Goal: Information Seeking & Learning: Compare options

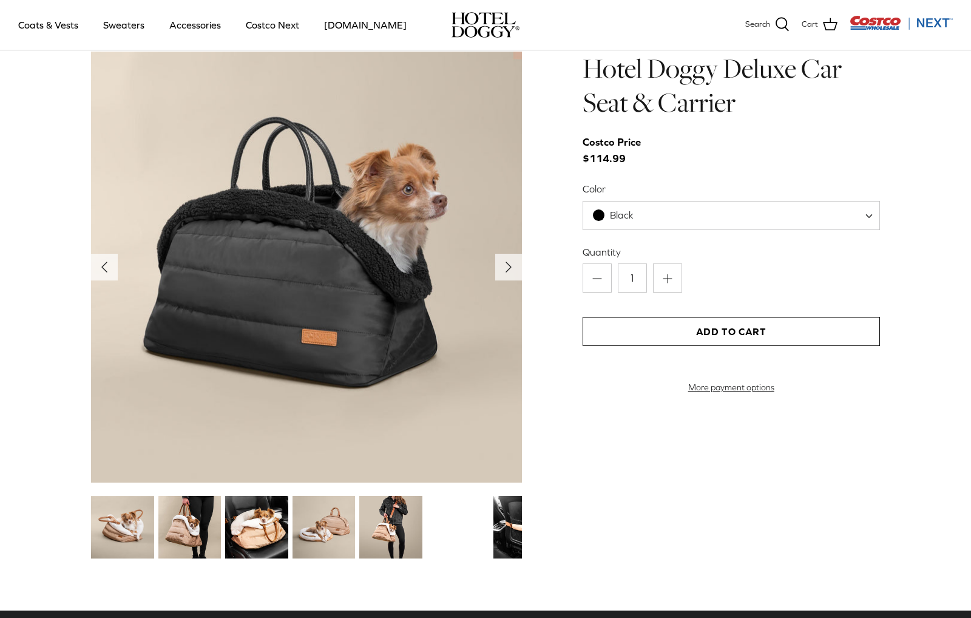
scroll to position [1259, 0]
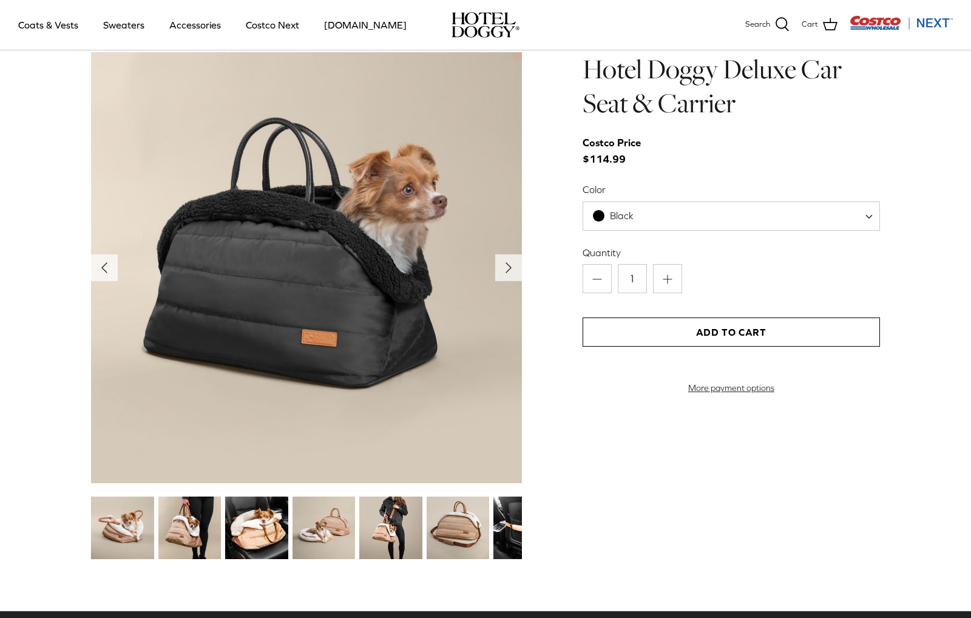
click at [789, 208] on span "Black" at bounding box center [732, 216] width 298 height 29
select select "Tan"
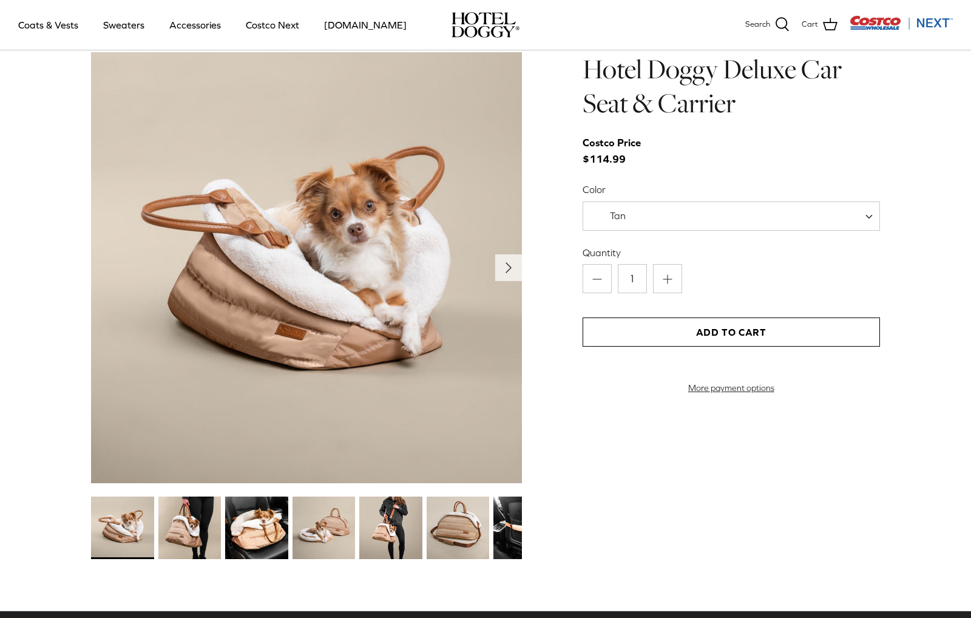
click at [320, 524] on img at bounding box center [324, 528] width 63 height 63
click at [375, 534] on img at bounding box center [390, 528] width 63 height 63
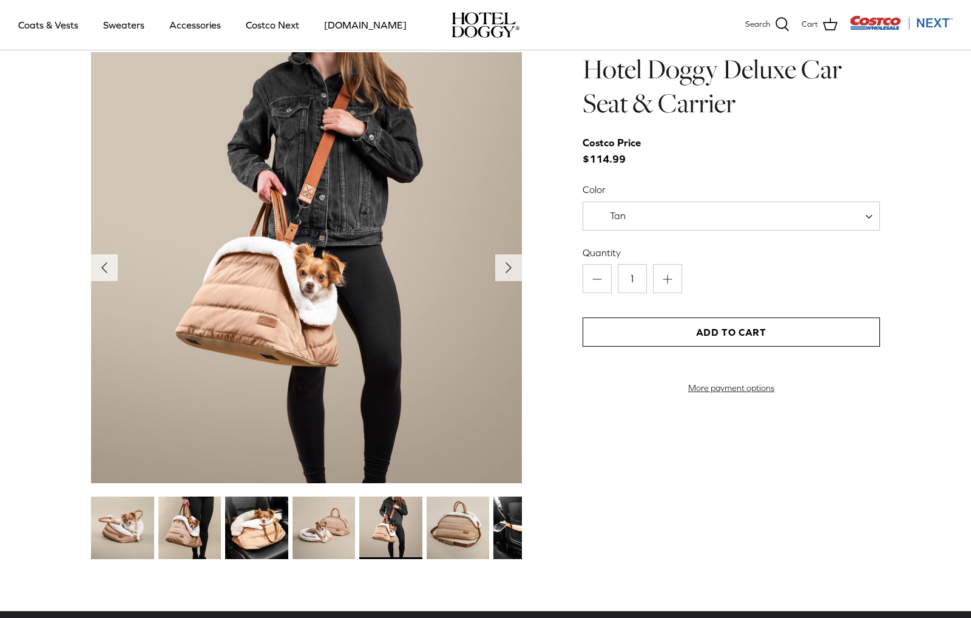
click at [427, 536] on img at bounding box center [458, 528] width 63 height 63
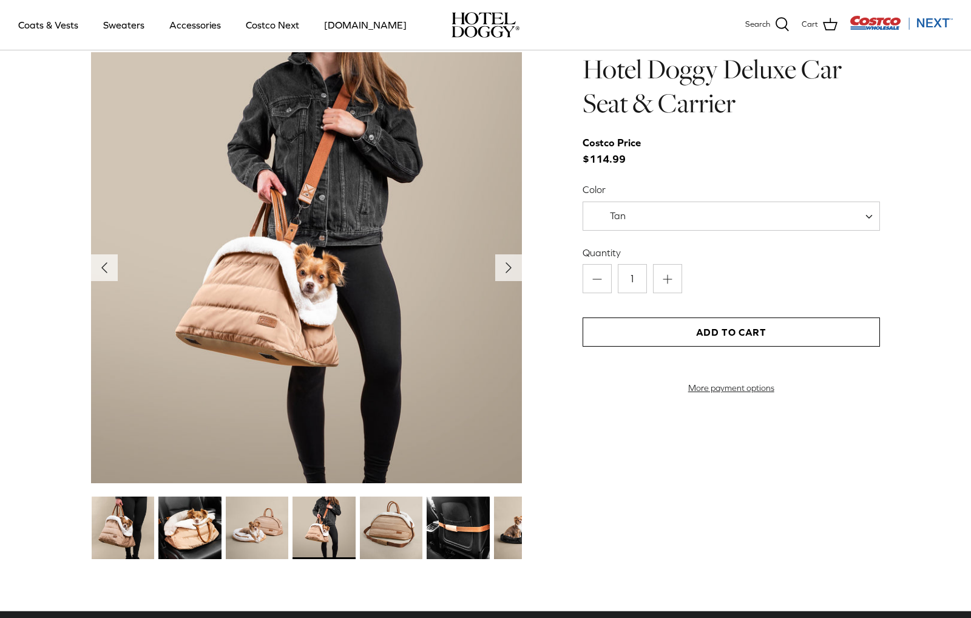
click at [472, 531] on img at bounding box center [458, 528] width 63 height 63
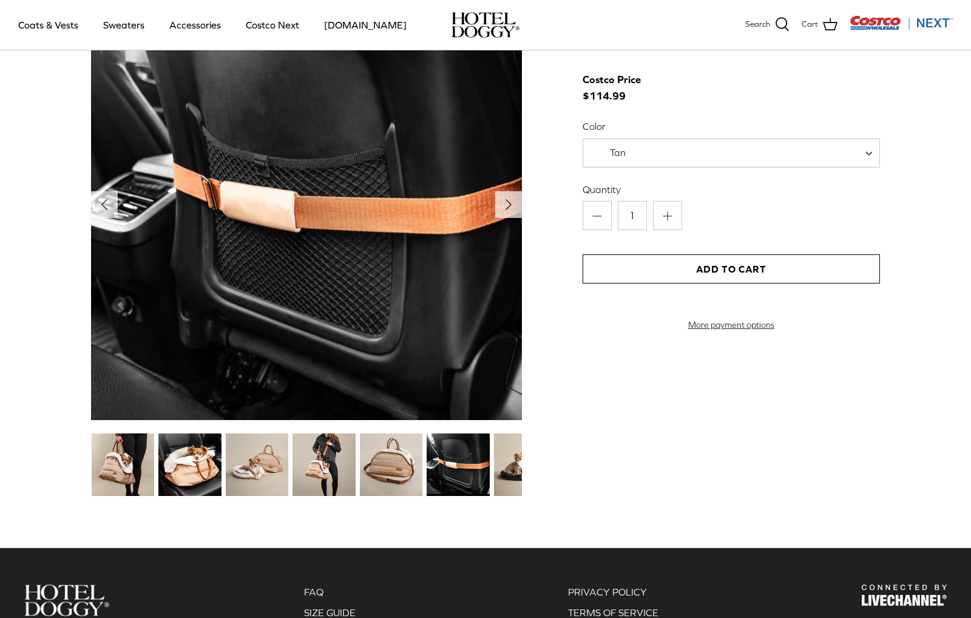
scroll to position [1324, 0]
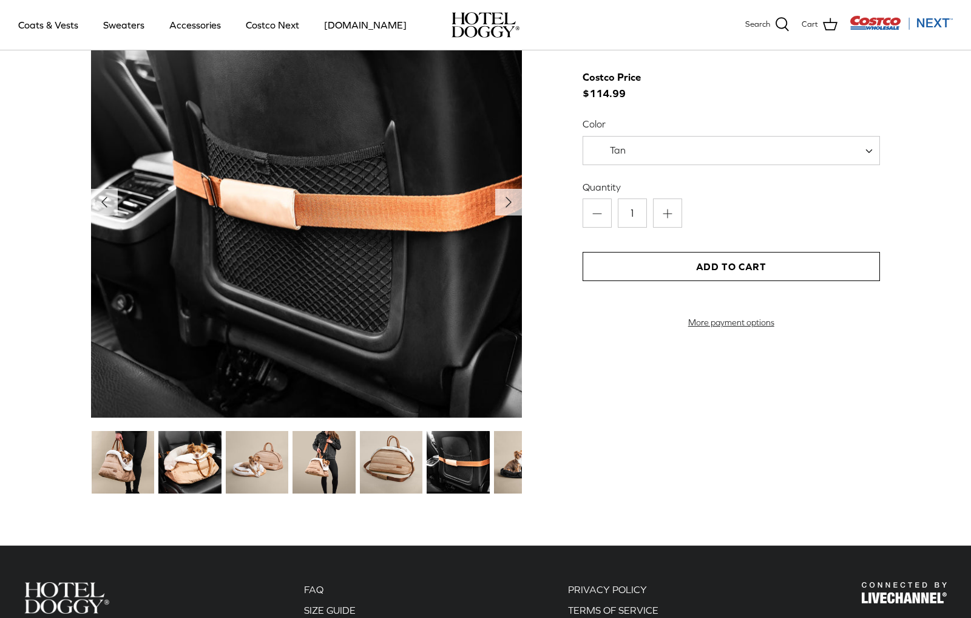
click at [201, 463] on img at bounding box center [189, 462] width 63 height 63
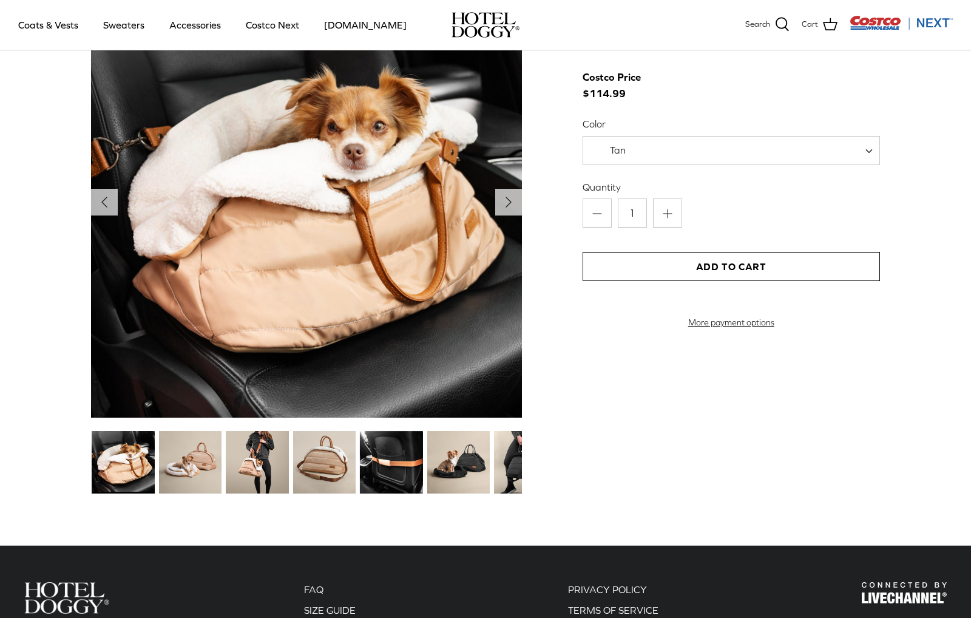
click at [465, 467] on img at bounding box center [458, 462] width 63 height 63
click at [469, 468] on img at bounding box center [458, 462] width 63 height 63
click at [473, 455] on img at bounding box center [458, 462] width 63 height 63
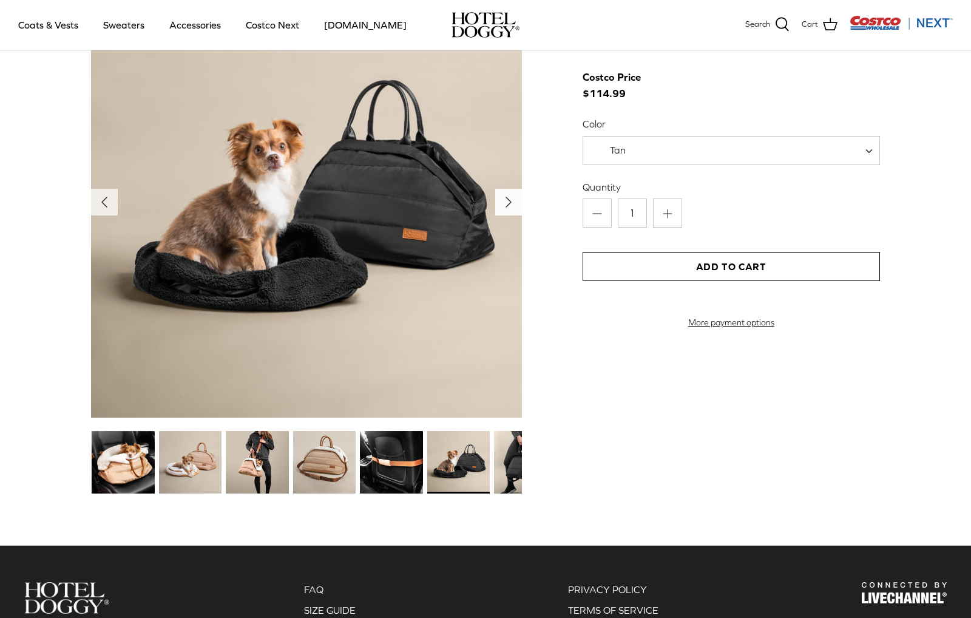
click at [505, 206] on icon "Right" at bounding box center [508, 201] width 19 height 19
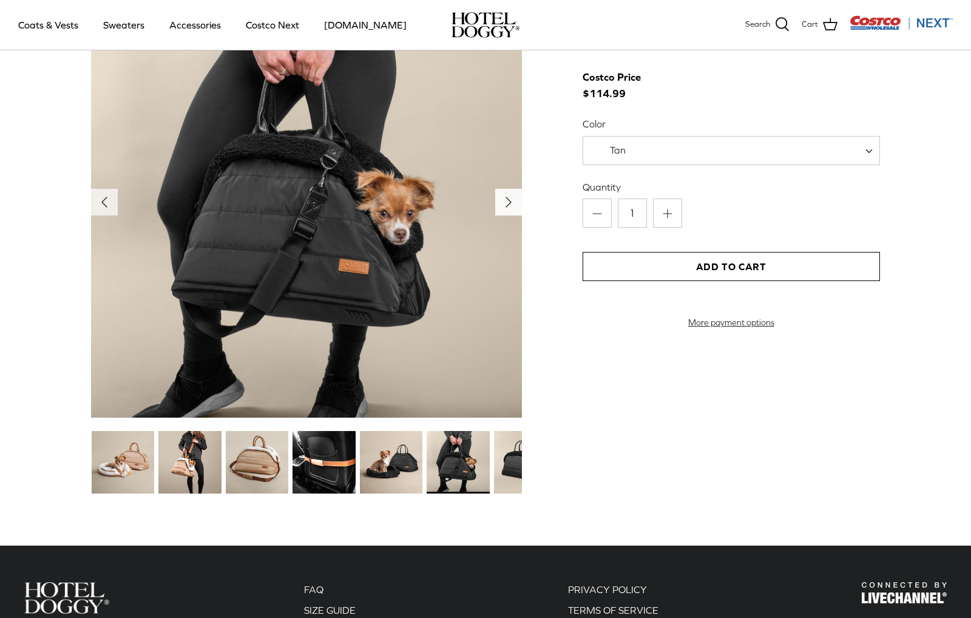
click at [507, 208] on icon "Right" at bounding box center [508, 201] width 19 height 19
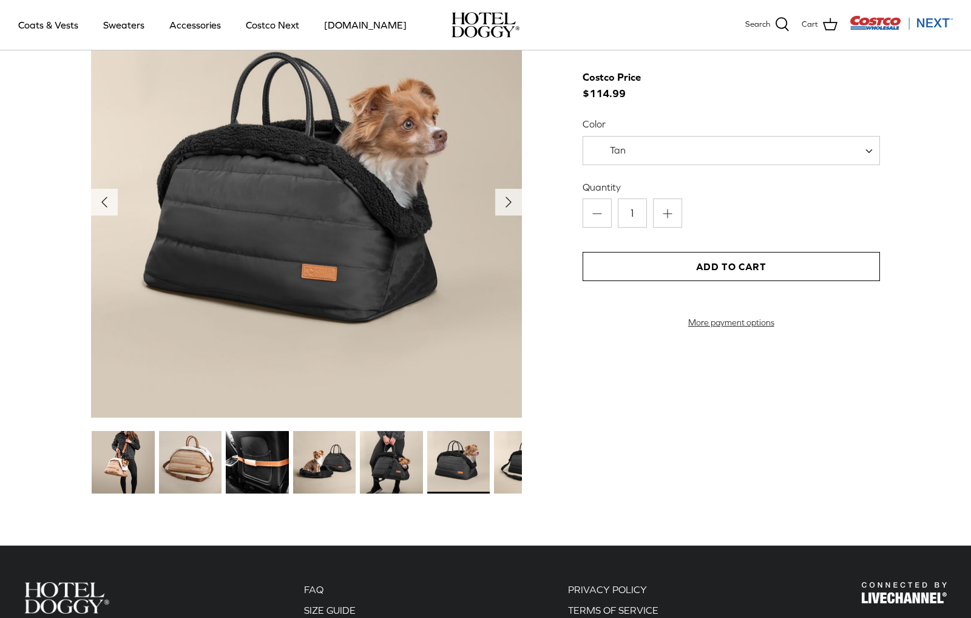
click at [501, 219] on img at bounding box center [306, 202] width 431 height 431
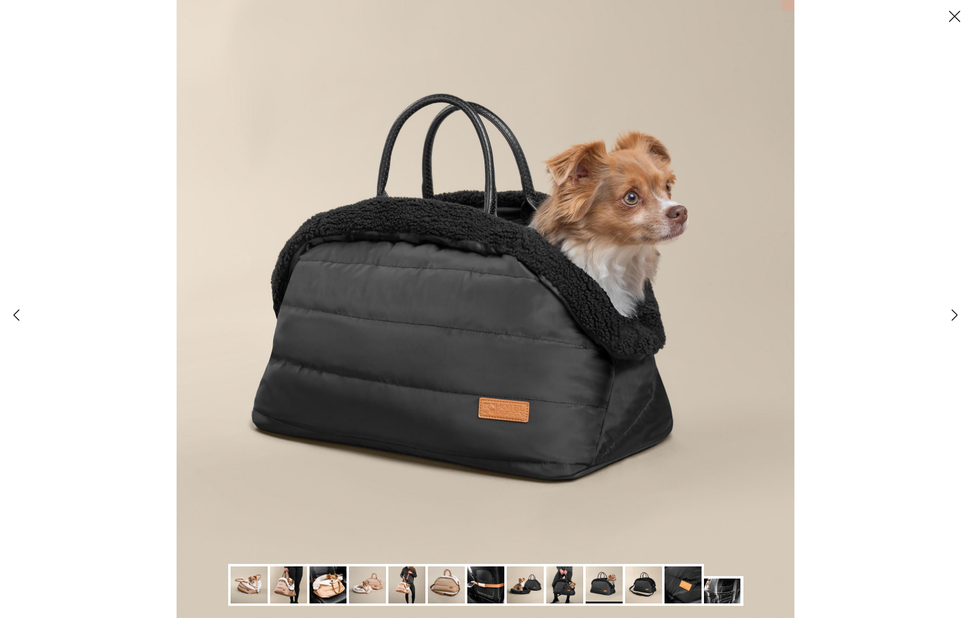
click at [957, 312] on icon "Right" at bounding box center [955, 315] width 21 height 21
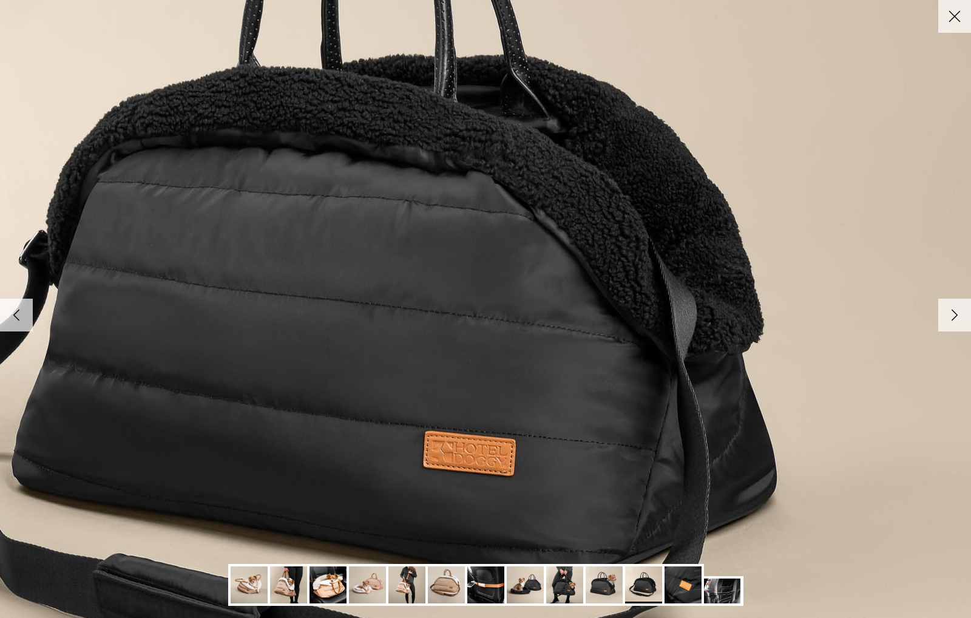
click at [957, 314] on icon "Right" at bounding box center [955, 315] width 21 height 21
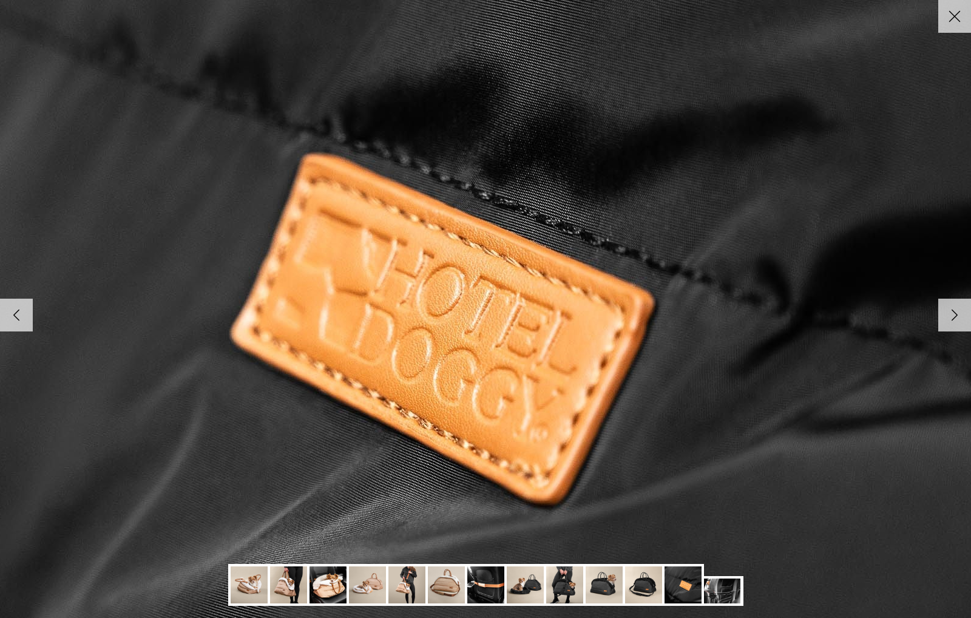
click at [950, 312] on icon "Right" at bounding box center [955, 315] width 21 height 21
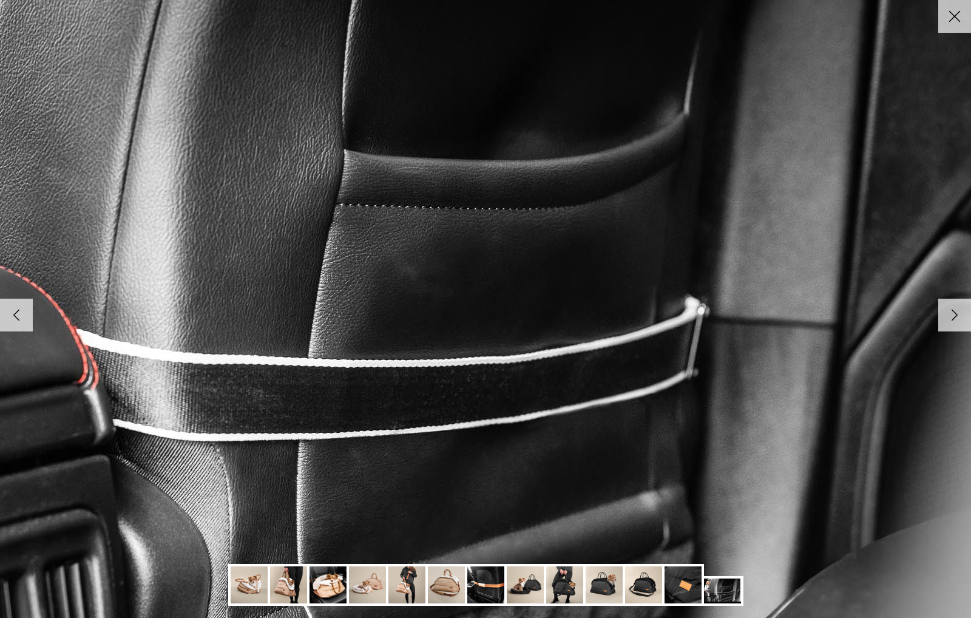
click at [953, 315] on polyline at bounding box center [955, 315] width 5 height 10
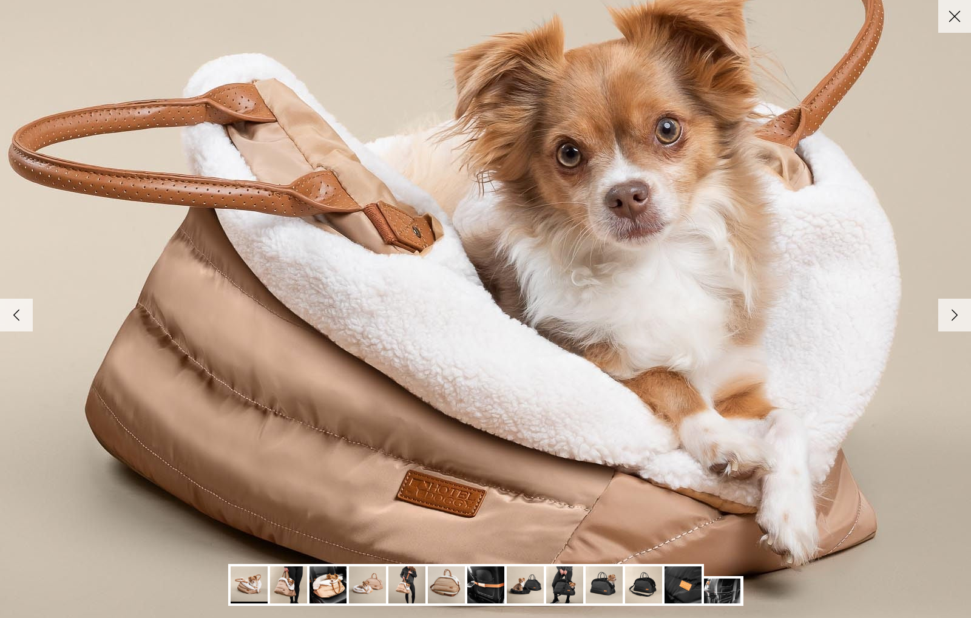
click at [943, 315] on link "Right" at bounding box center [955, 315] width 33 height 33
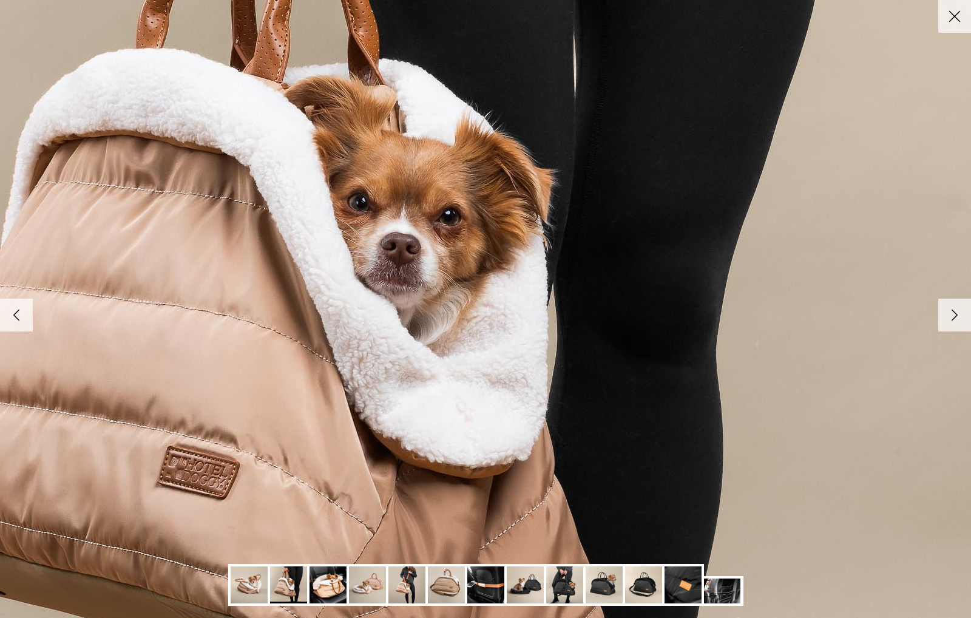
click at [951, 321] on icon "Right" at bounding box center [955, 315] width 21 height 21
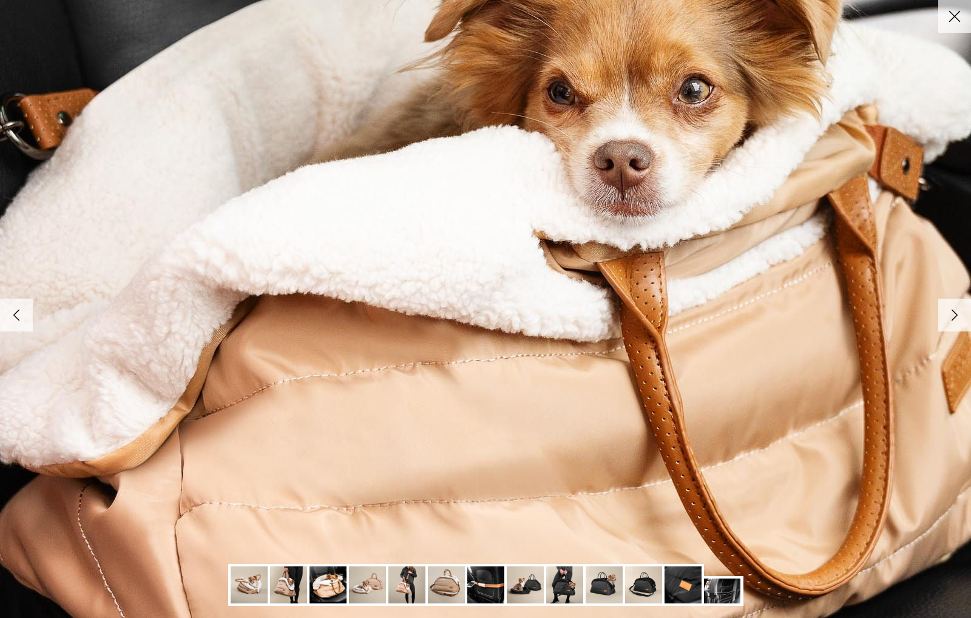
click at [947, 315] on icon "Right" at bounding box center [955, 315] width 21 height 21
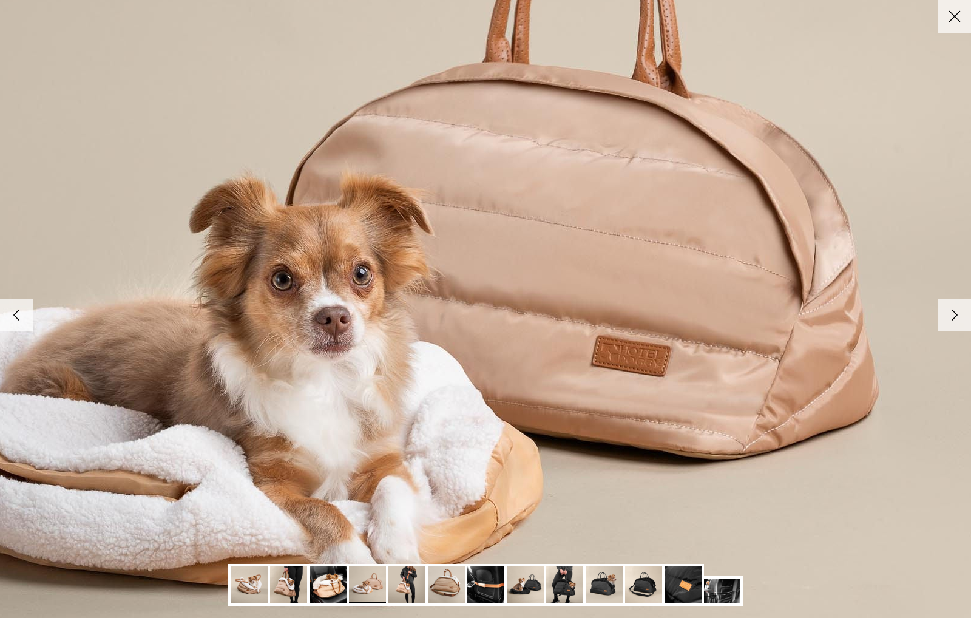
click at [942, 315] on link "Right" at bounding box center [955, 315] width 33 height 33
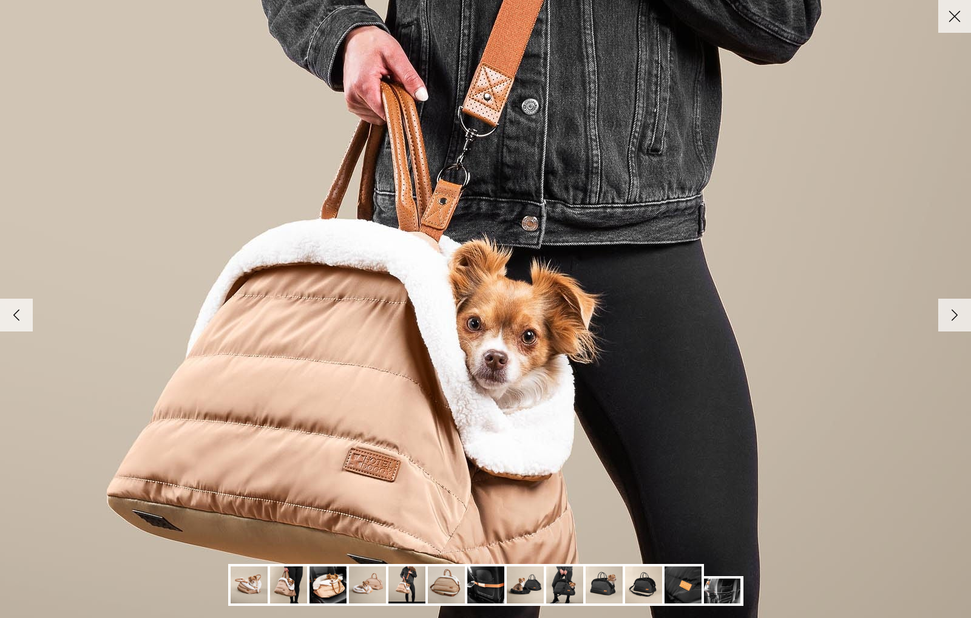
click at [950, 318] on icon "Right" at bounding box center [955, 315] width 21 height 21
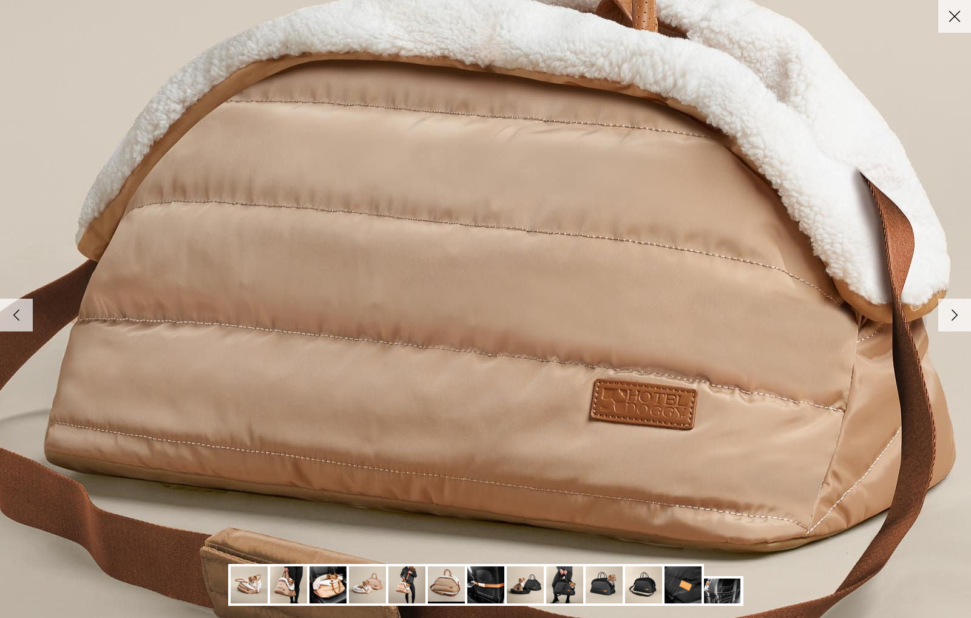
click at [966, 7] on link "Close" at bounding box center [955, 16] width 33 height 33
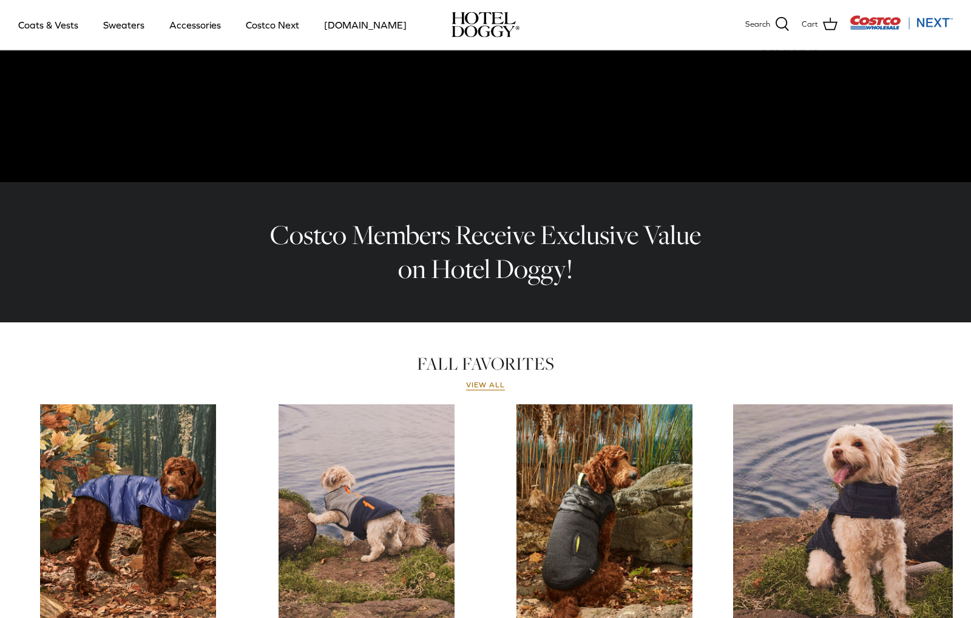
scroll to position [253, 0]
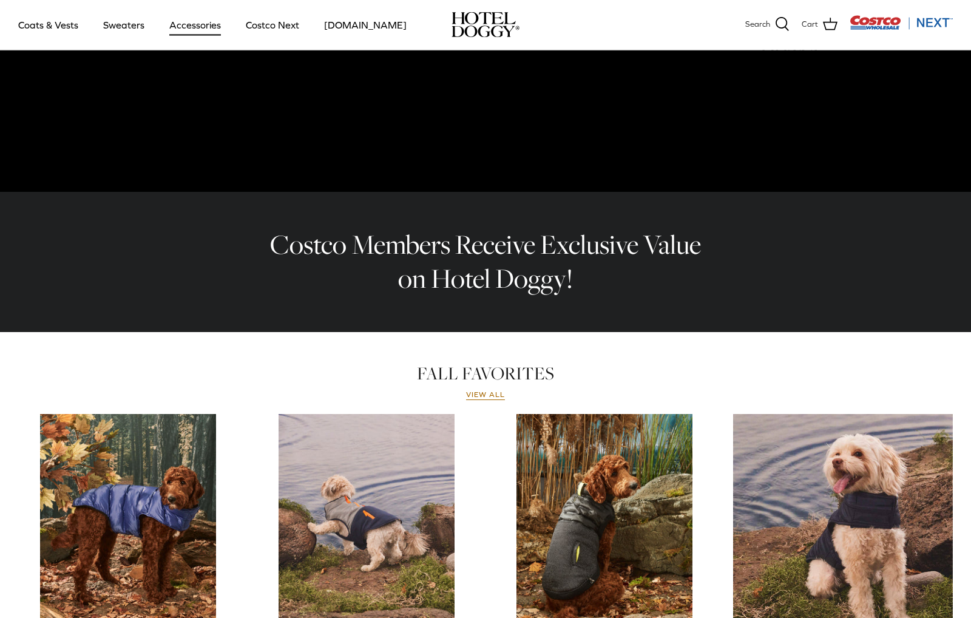
click at [194, 22] on link "Accessories" at bounding box center [194, 24] width 73 height 41
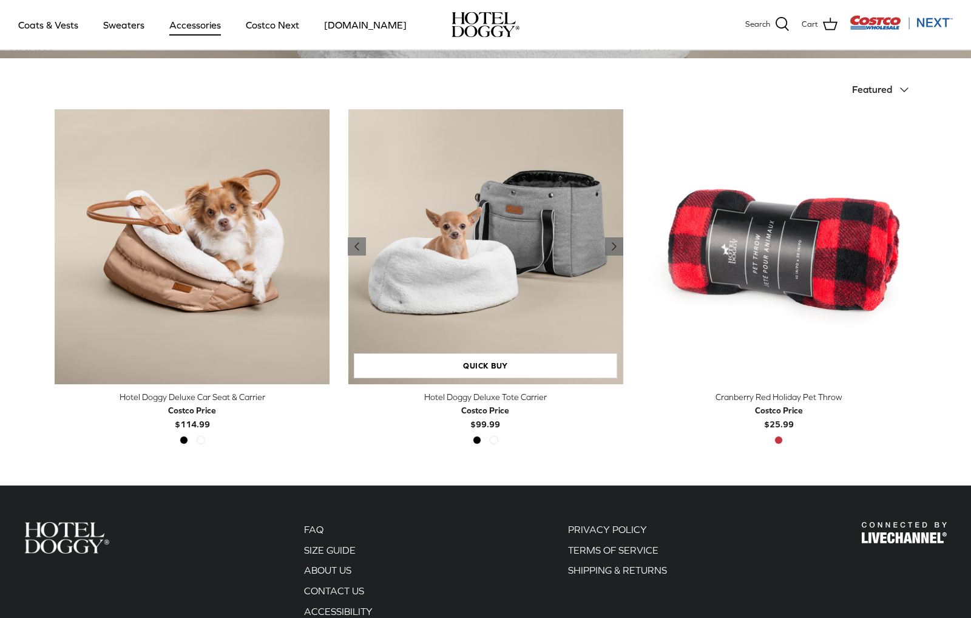
scroll to position [265, 0]
click at [542, 283] on img "Hotel Doggy Deluxe Tote Carrier" at bounding box center [485, 246] width 275 height 275
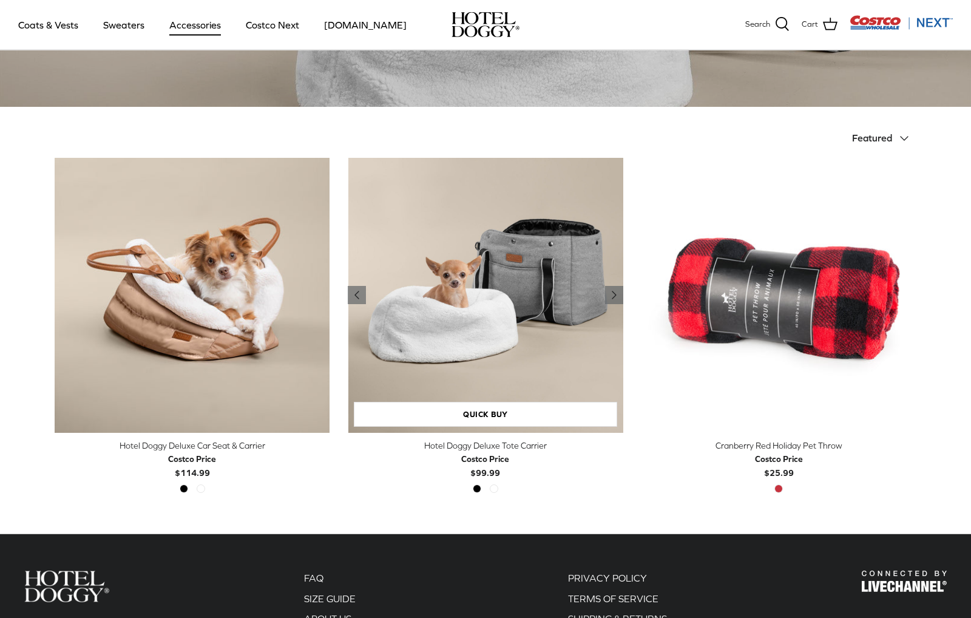
scroll to position [208, 0]
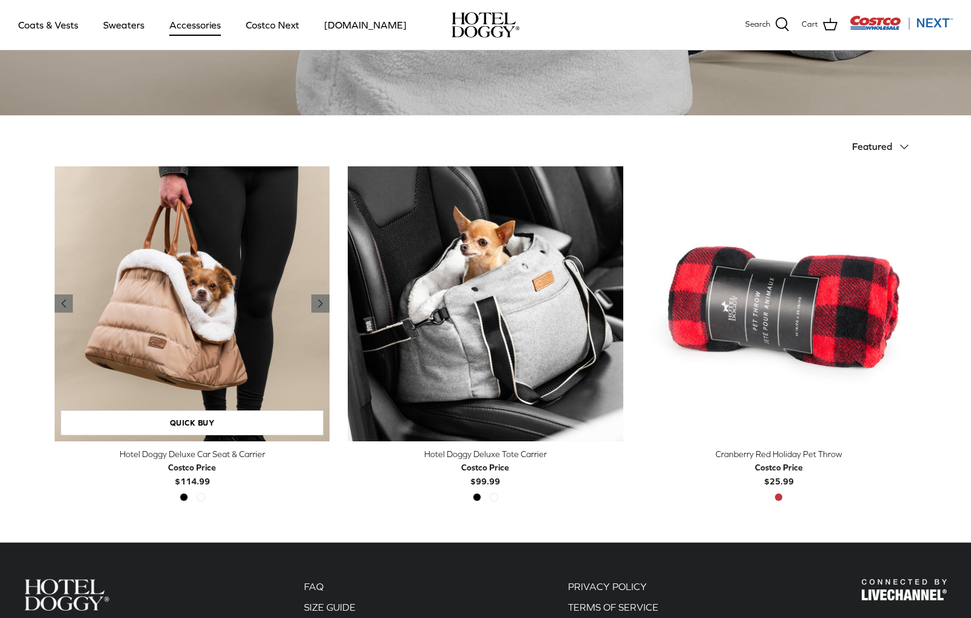
click at [240, 327] on img "Hotel Doggy Deluxe Car Seat & Carrier" at bounding box center [192, 303] width 275 height 275
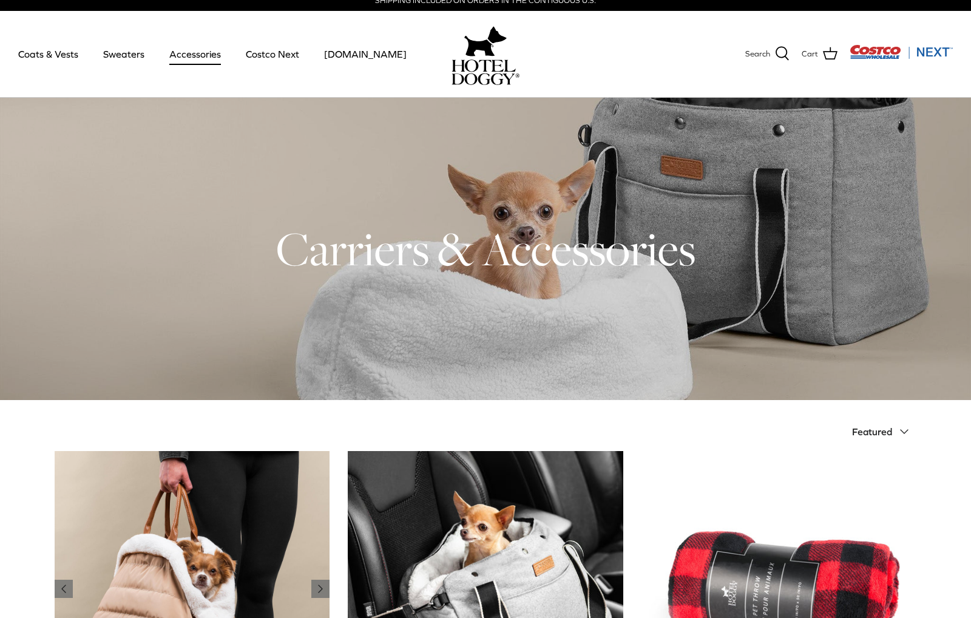
scroll to position [0, 0]
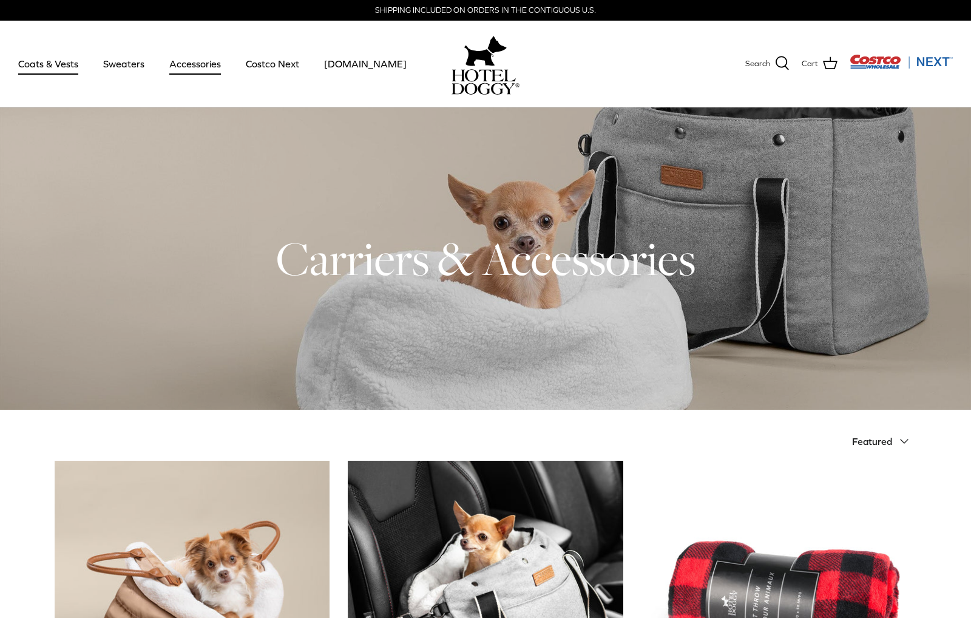
click at [57, 66] on link "Coats & Vests" at bounding box center [48, 63] width 82 height 41
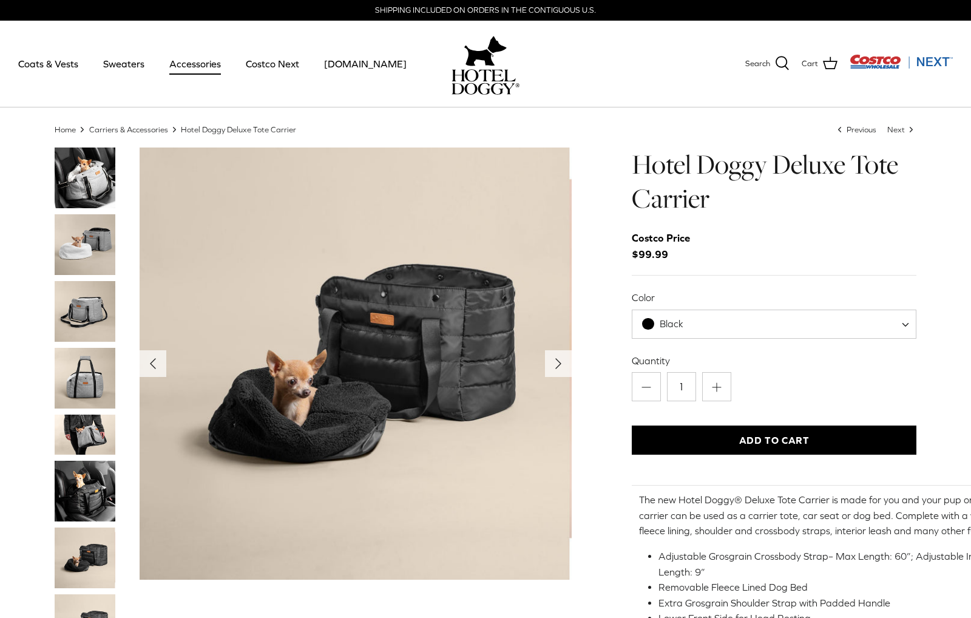
click at [747, 328] on span "Black" at bounding box center [774, 324] width 285 height 29
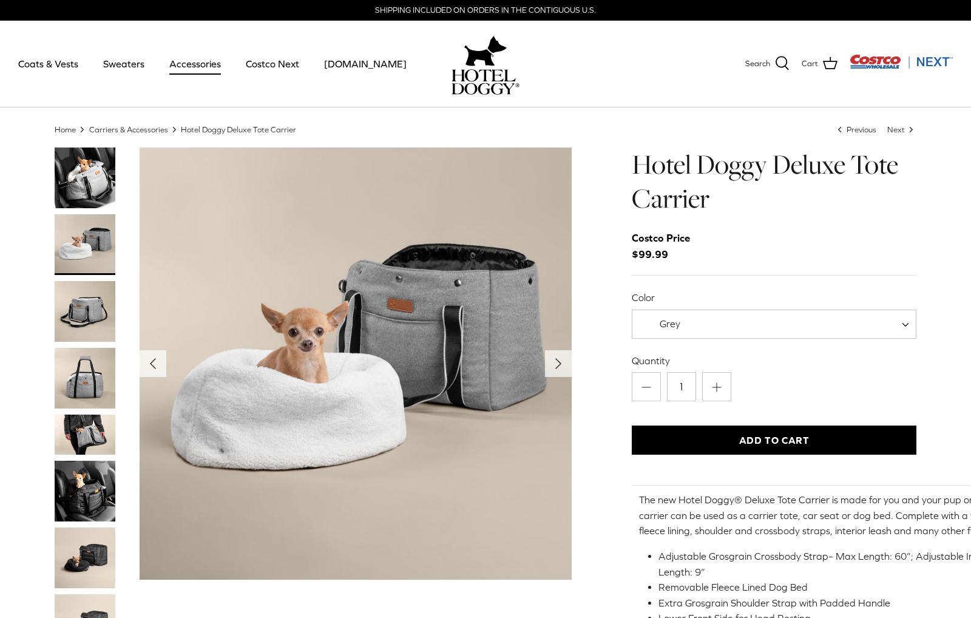
click at [747, 324] on span "Grey" at bounding box center [774, 324] width 285 height 29
select select "Black"
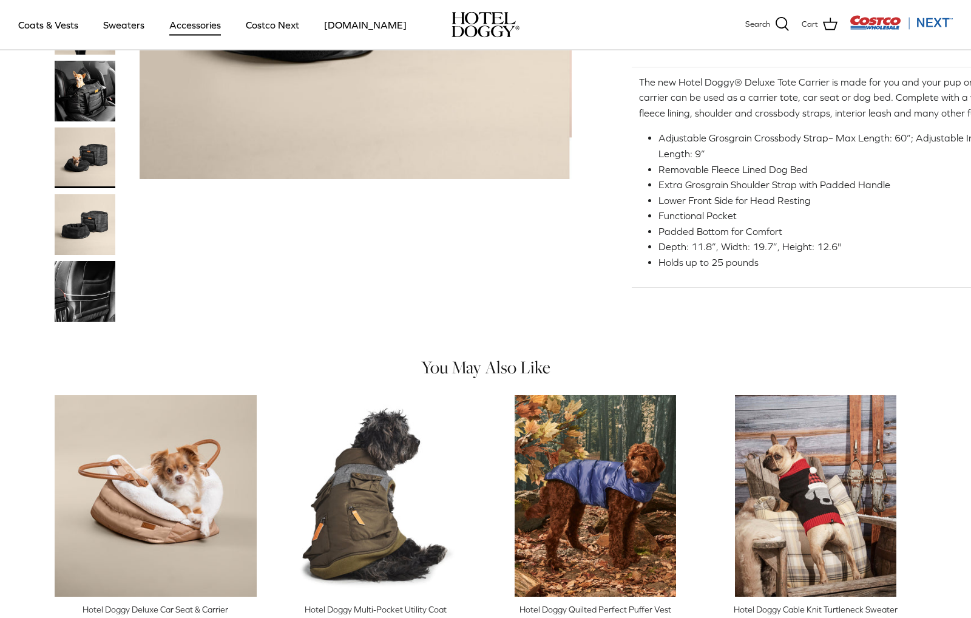
scroll to position [327, 0]
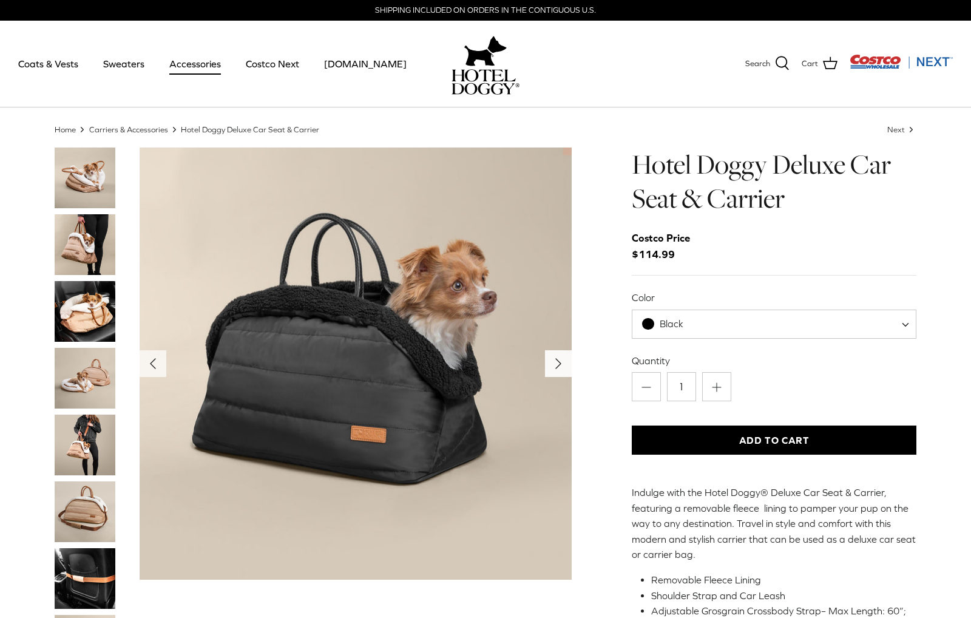
click at [561, 372] on icon "Right" at bounding box center [558, 363] width 19 height 19
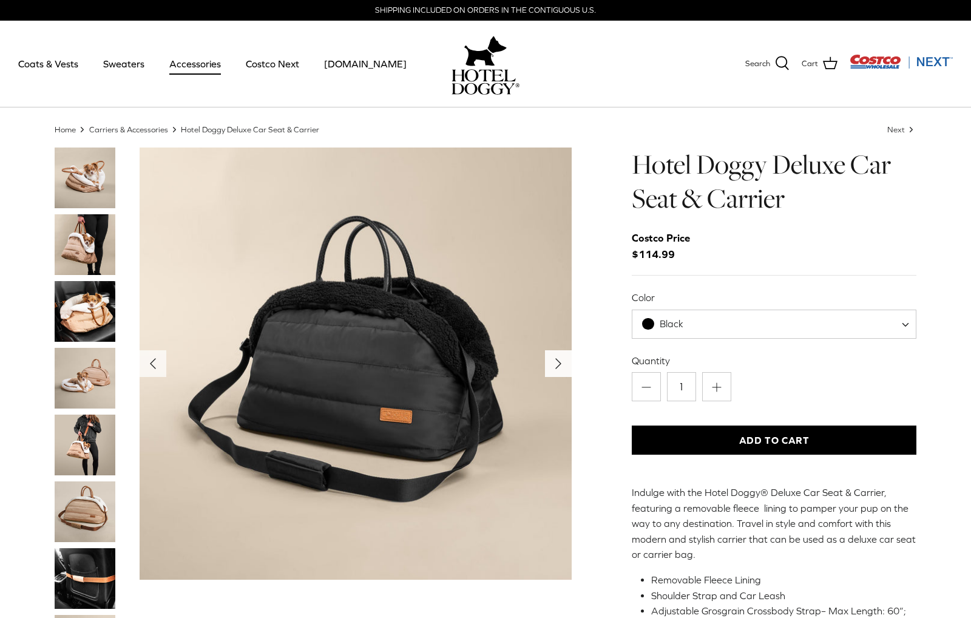
click at [563, 364] on icon "Right" at bounding box center [558, 363] width 19 height 19
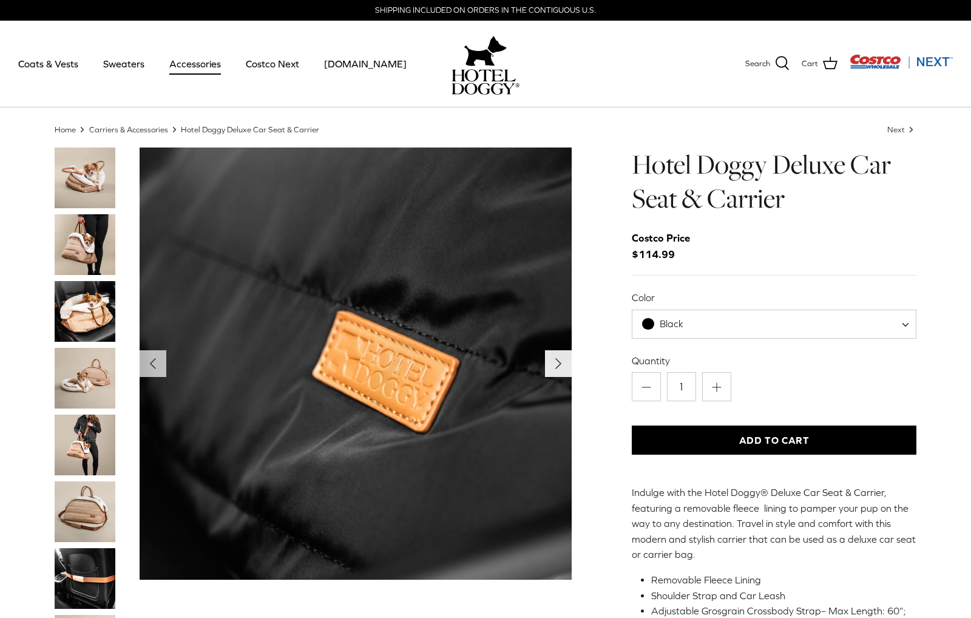
click at [550, 364] on icon "Right" at bounding box center [558, 363] width 19 height 19
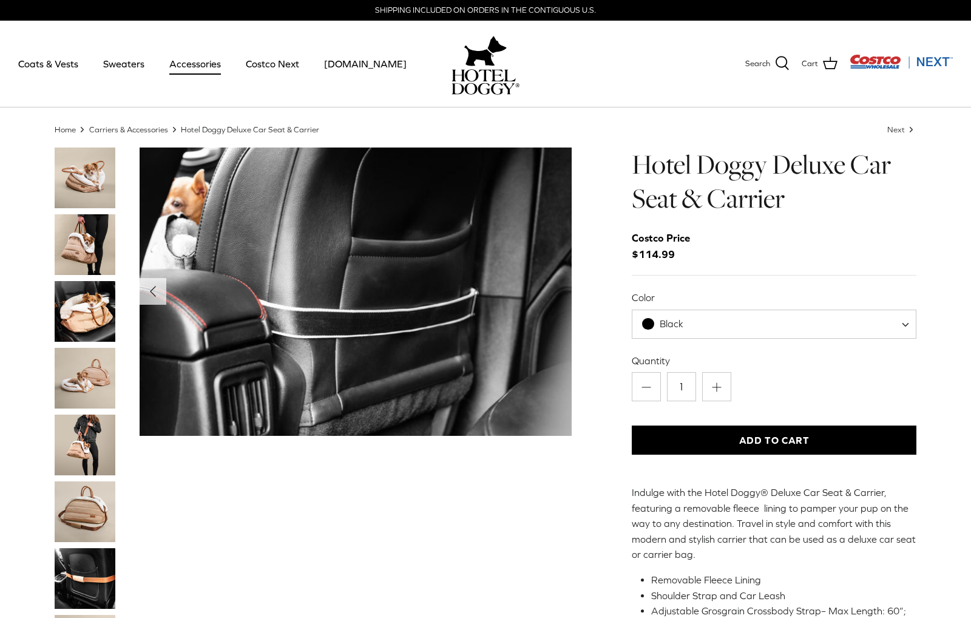
click at [557, 361] on img "Show Gallery" at bounding box center [356, 292] width 432 height 288
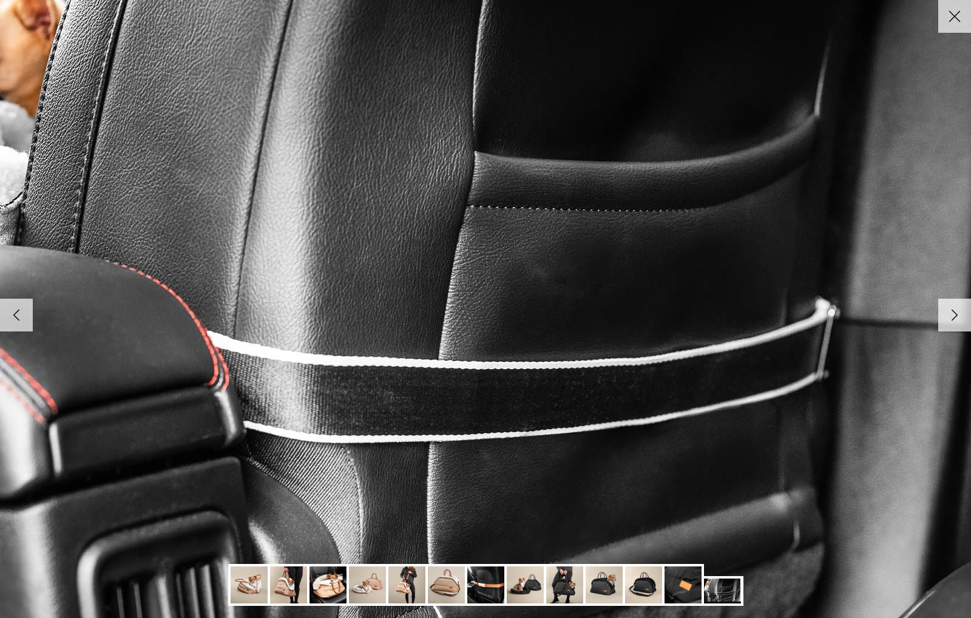
click at [953, 26] on icon "Close" at bounding box center [955, 16] width 21 height 21
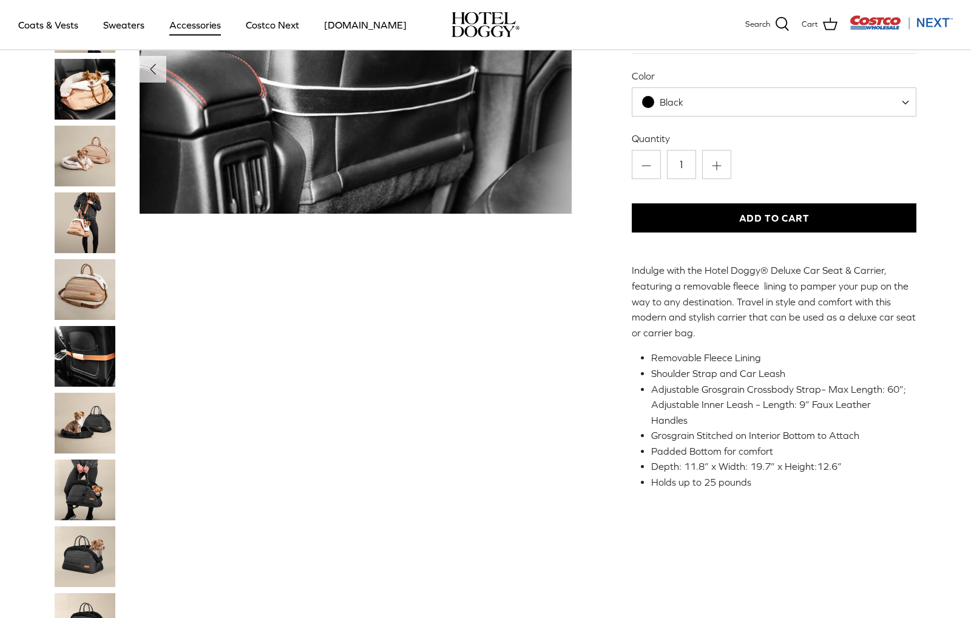
scroll to position [135, 0]
click at [78, 148] on img "Thumbnail Link" at bounding box center [85, 156] width 61 height 61
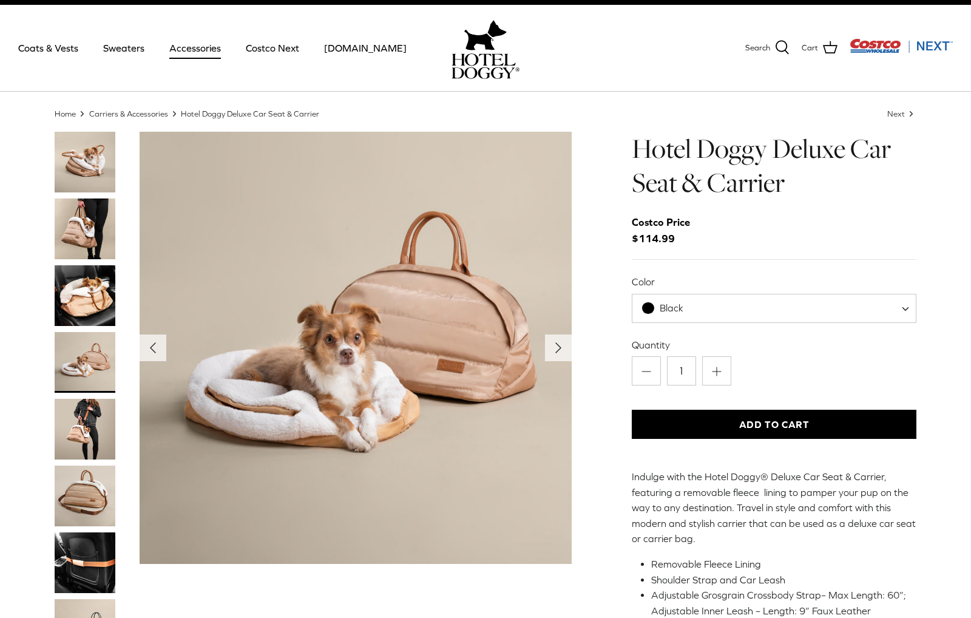
scroll to position [0, 0]
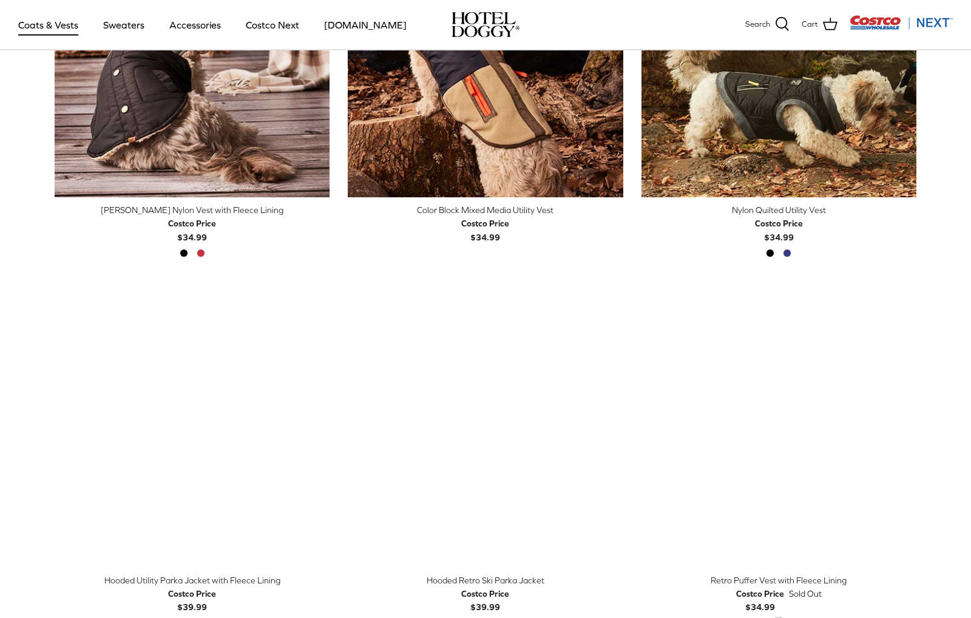
scroll to position [451, 0]
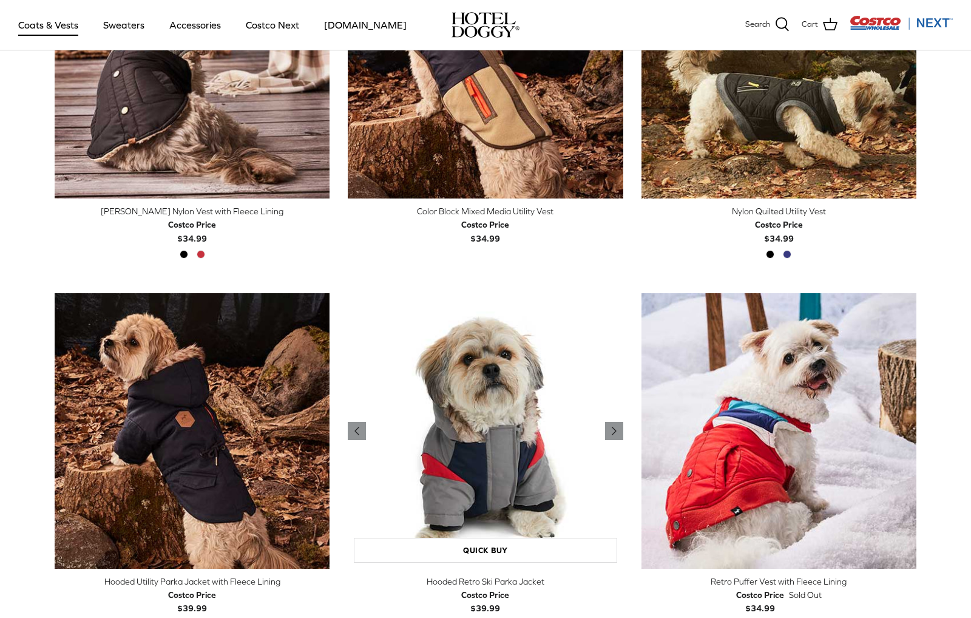
click at [578, 409] on img "Hooded Retro Ski Parka Jacket" at bounding box center [485, 430] width 275 height 275
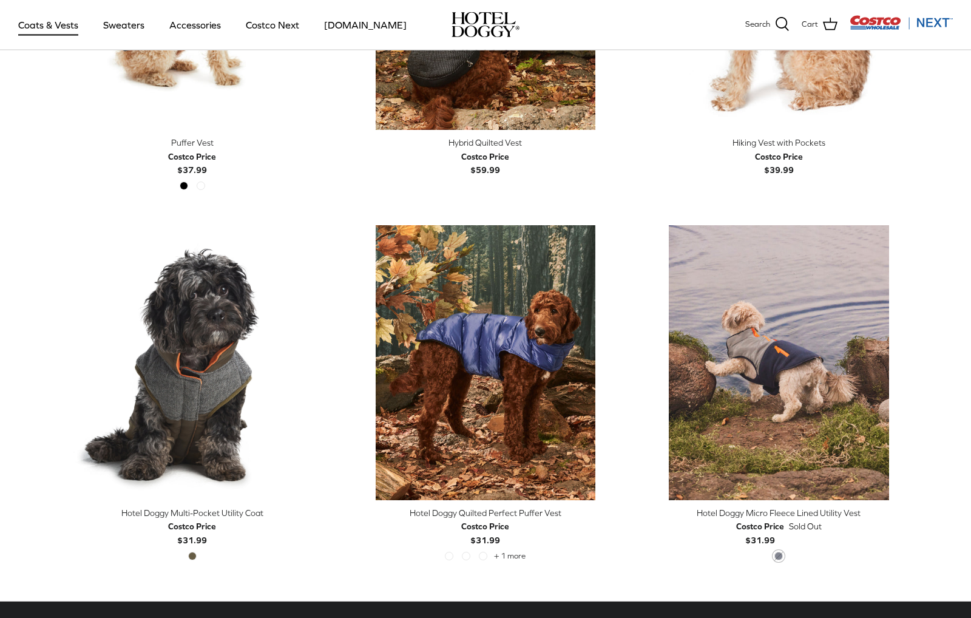
scroll to position [2392, 0]
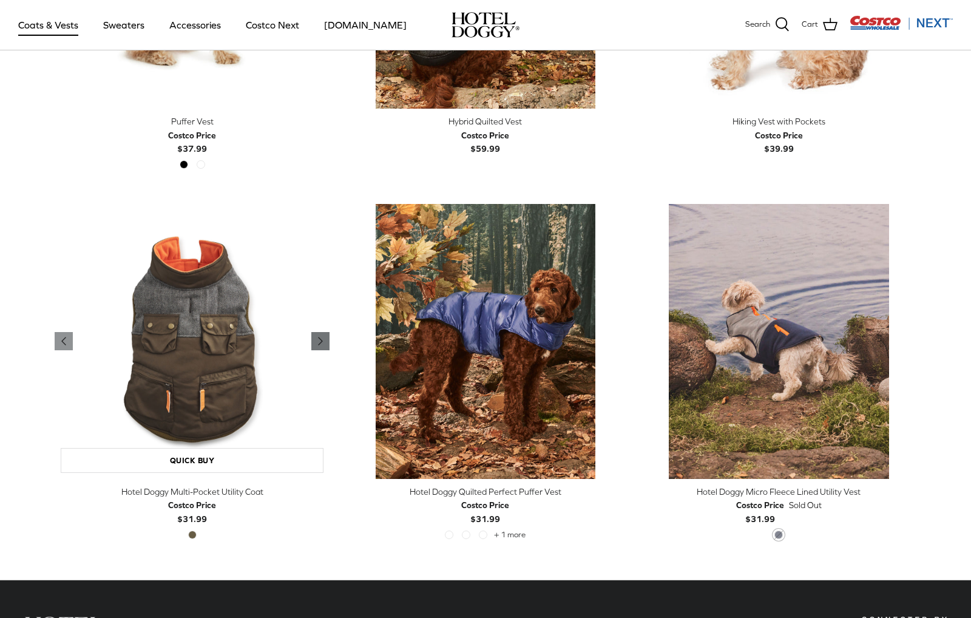
click at [315, 341] on icon "Right" at bounding box center [320, 341] width 15 height 15
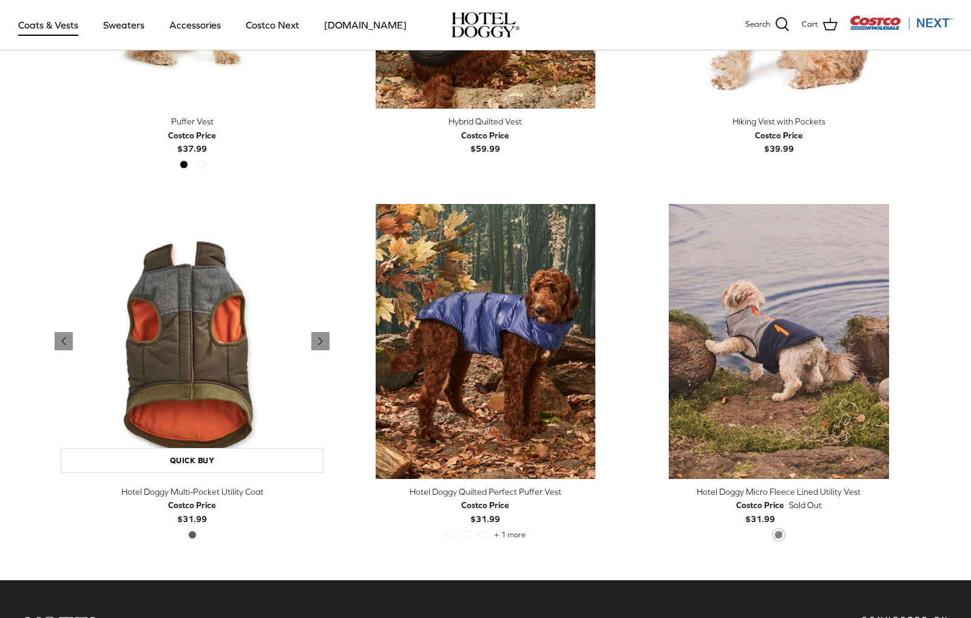
click at [318, 347] on img "Hotel Doggy Multi-Pocket Utility Coat" at bounding box center [192, 341] width 275 height 275
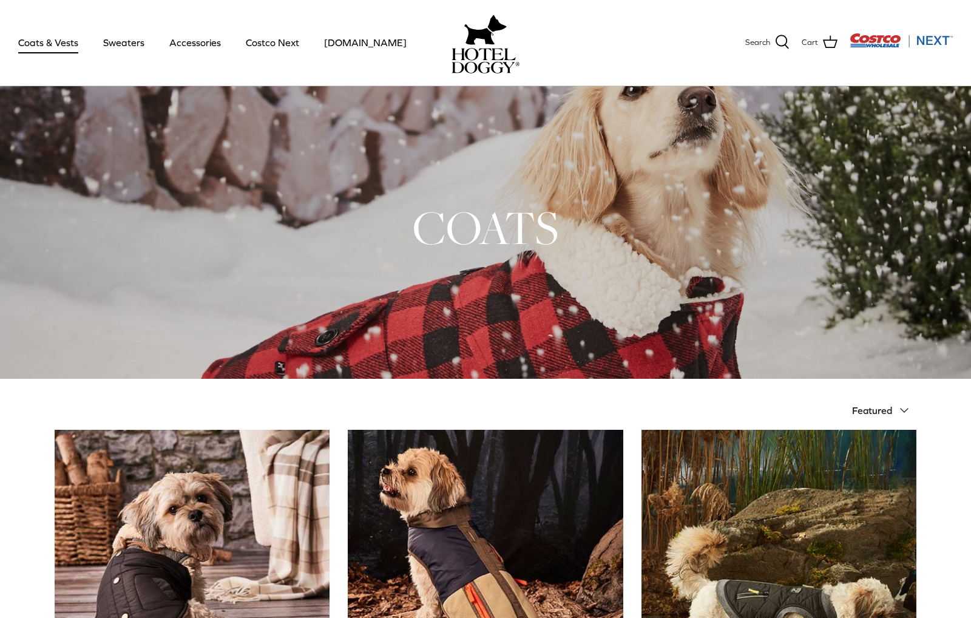
scroll to position [0, 0]
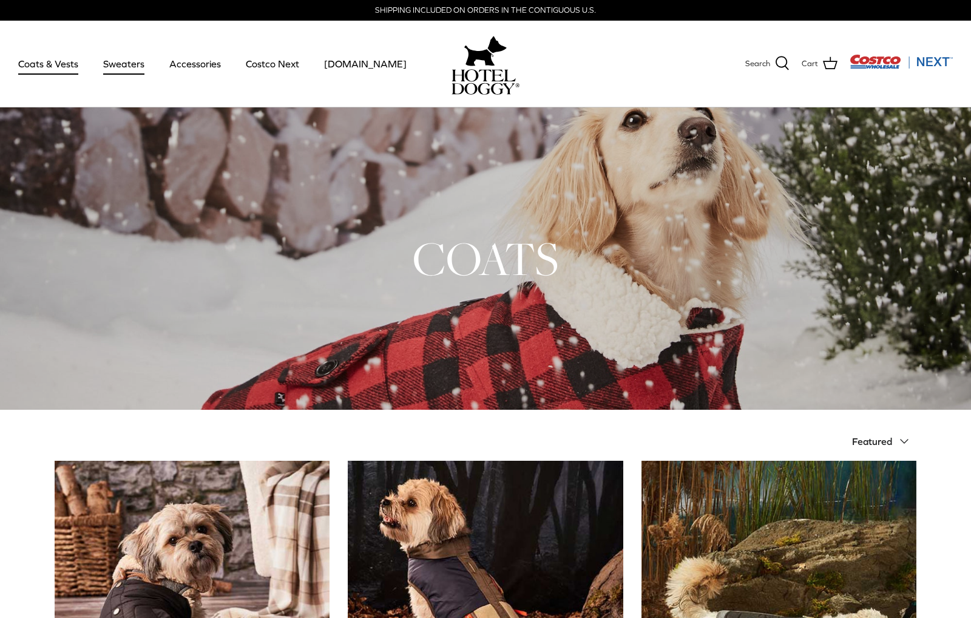
click at [120, 56] on link "Sweaters" at bounding box center [123, 63] width 63 height 41
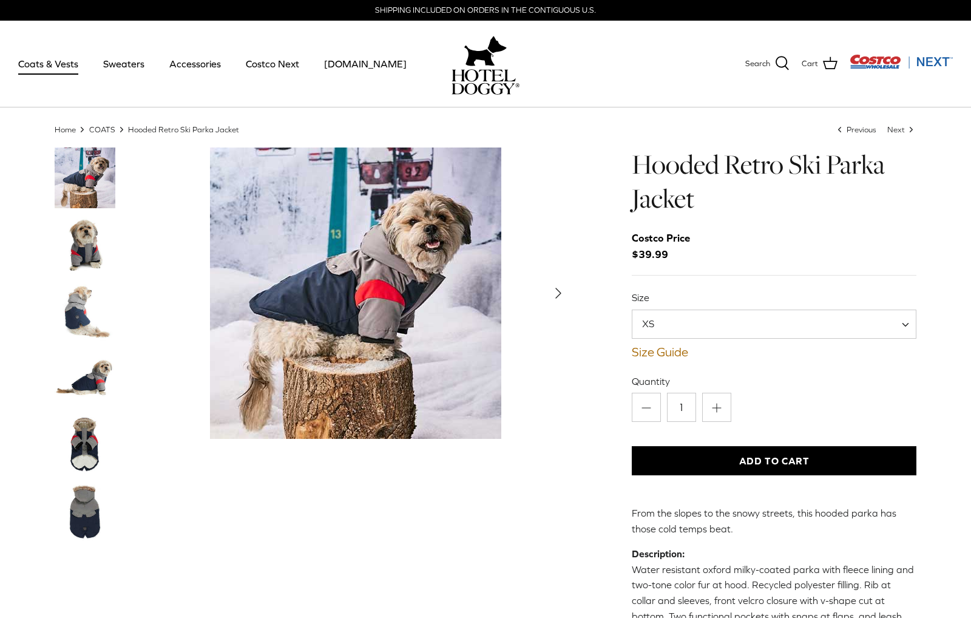
click at [563, 296] on icon "Right" at bounding box center [558, 293] width 19 height 19
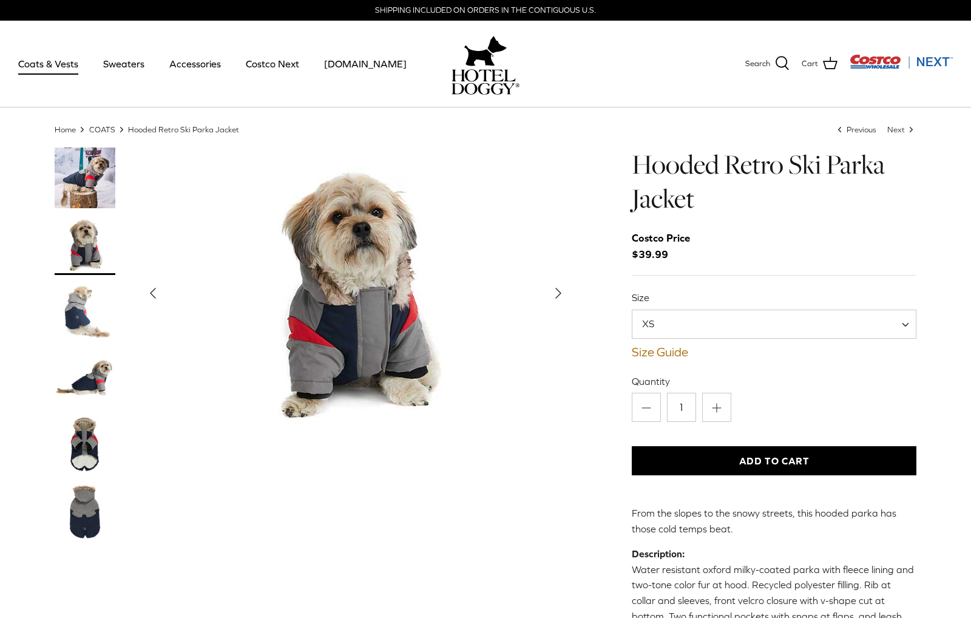
click at [560, 299] on icon "Right" at bounding box center [558, 293] width 19 height 19
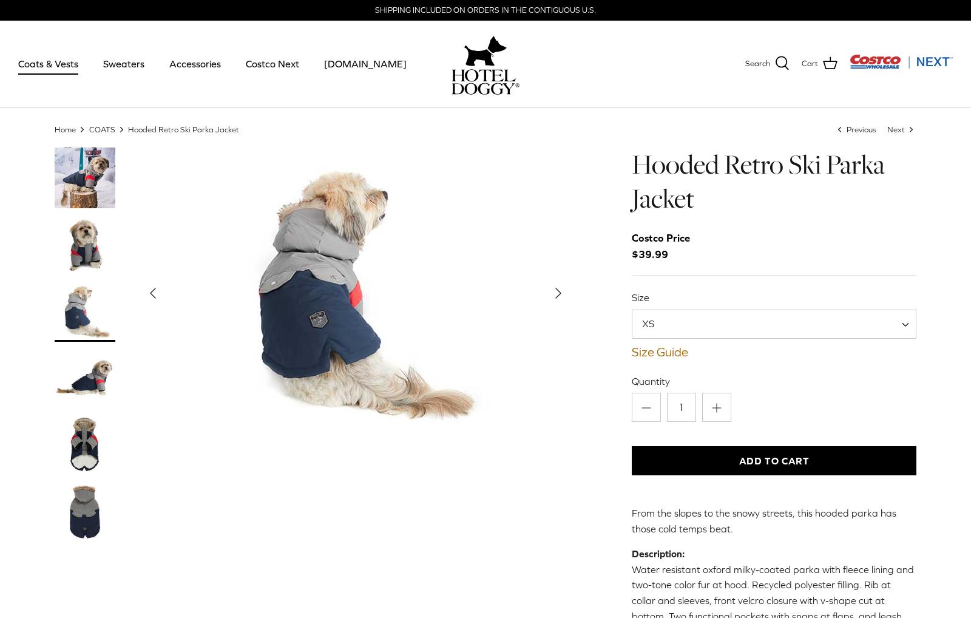
click at [562, 299] on icon "Right" at bounding box center [558, 293] width 19 height 19
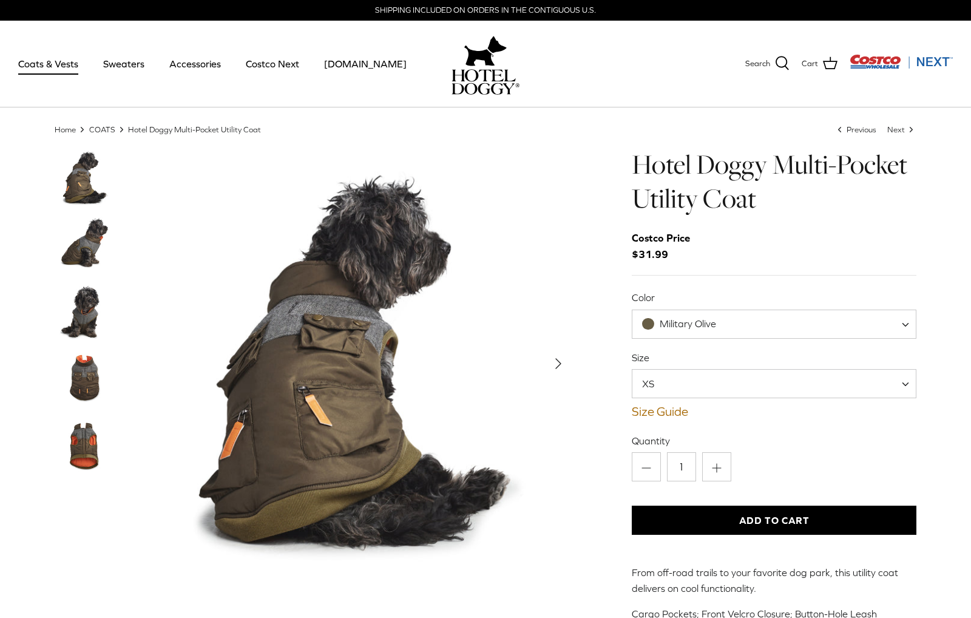
click at [798, 321] on span "Military Olive" at bounding box center [774, 324] width 285 height 29
click at [558, 370] on icon "Right" at bounding box center [558, 363] width 19 height 19
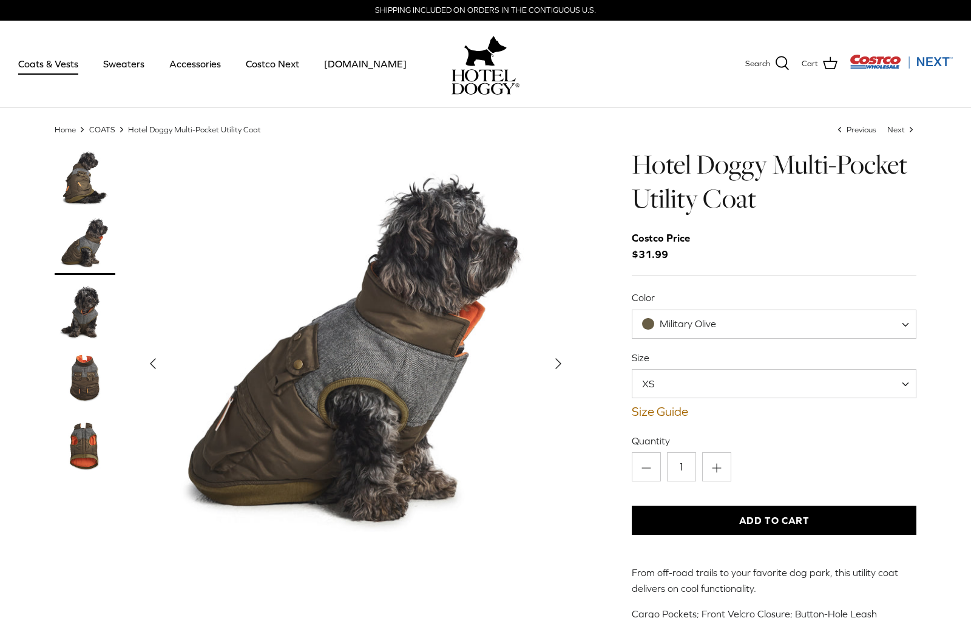
click at [568, 364] on icon "Right" at bounding box center [558, 363] width 19 height 19
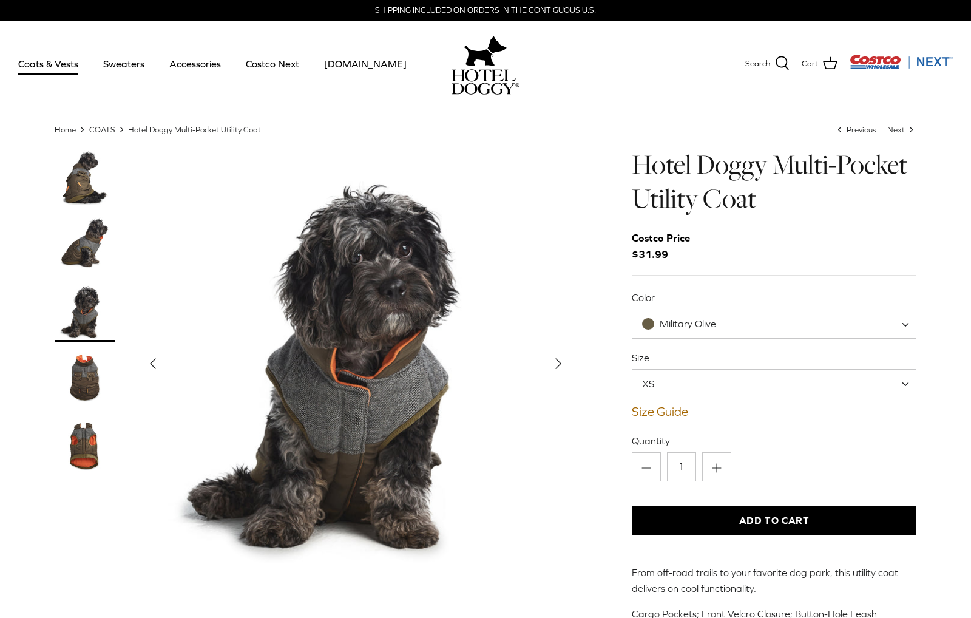
click at [563, 364] on icon "Right" at bounding box center [558, 363] width 19 height 19
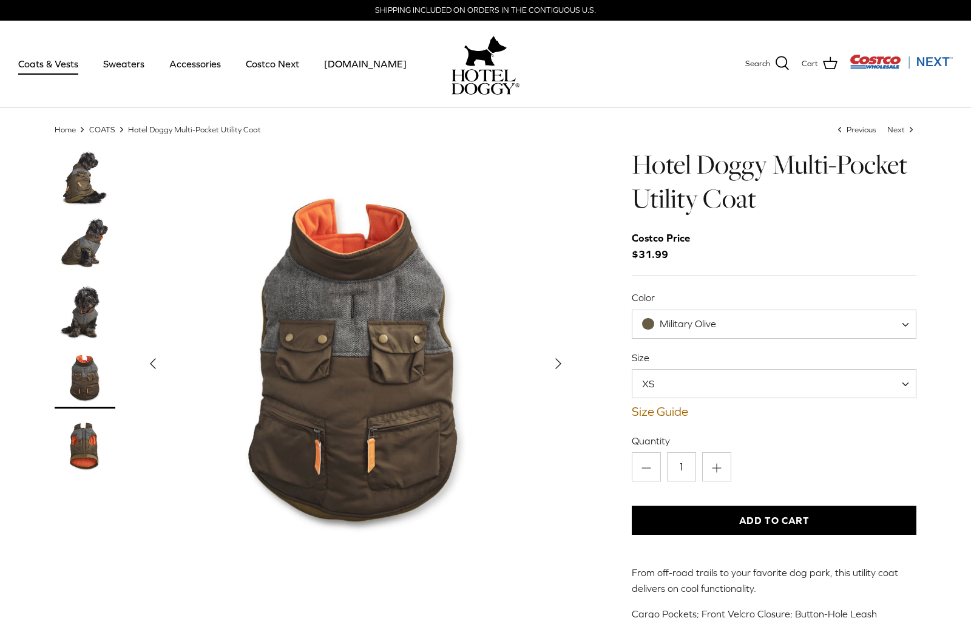
click at [562, 377] on img "Show Gallery" at bounding box center [356, 364] width 432 height 432
